Goal: Share content

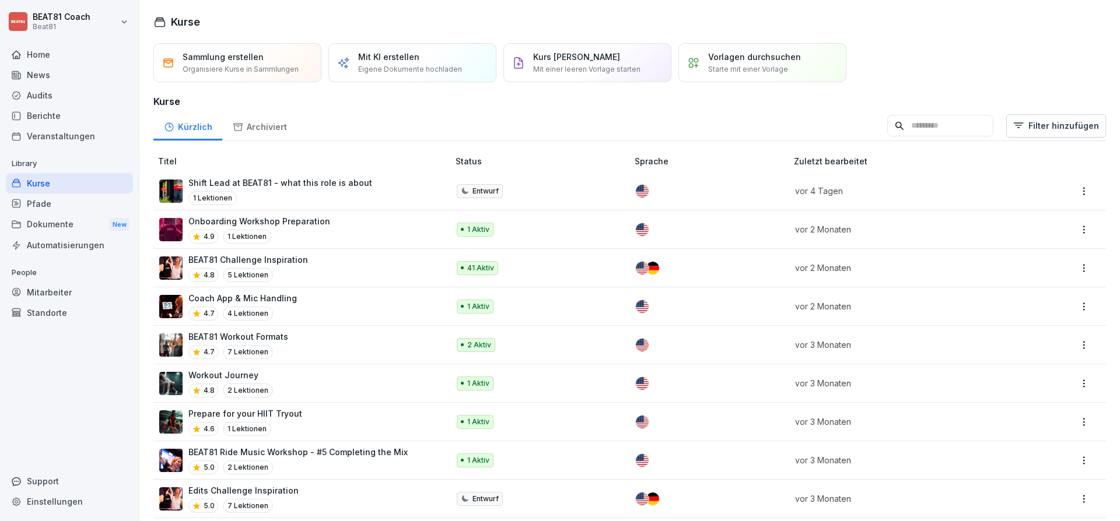
click at [237, 182] on p "Shift Lead at BEAT81 - what this role is about" at bounding box center [280, 183] width 184 height 12
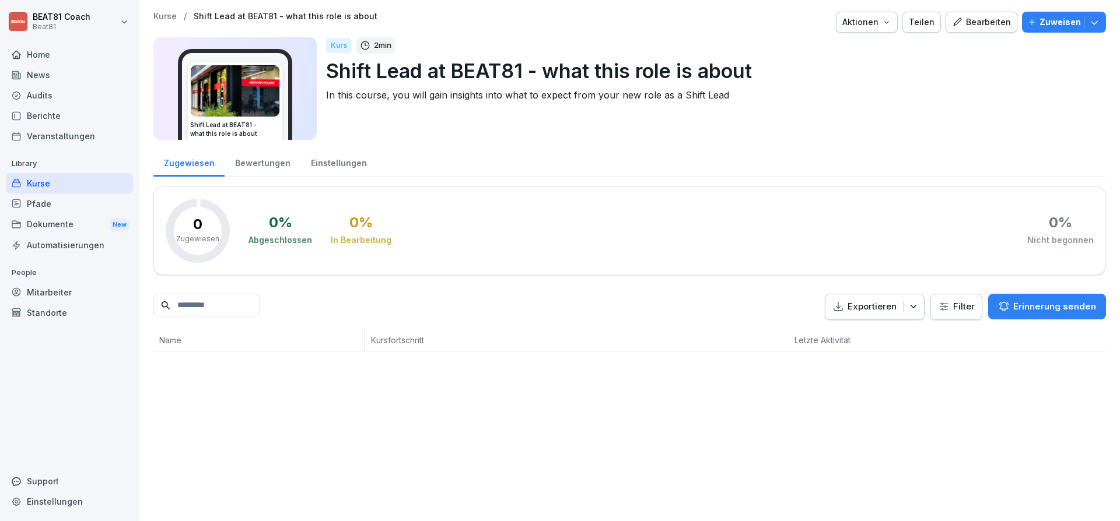
click at [931, 25] on div "Teilen" at bounding box center [922, 22] width 26 height 13
click at [1012, 128] on div "Kurs 2 min Shift Lead at BEAT81 - what this role is about In this course, you w…" at bounding box center [711, 88] width 770 height 103
